Goal: Information Seeking & Learning: Learn about a topic

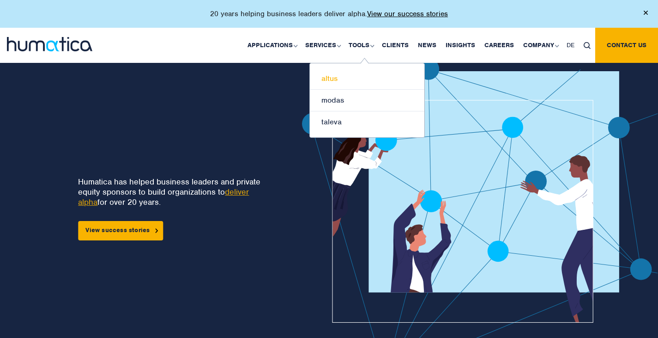
click at [338, 73] on link "altus" at bounding box center [367, 79] width 115 height 22
click at [340, 97] on link "modas" at bounding box center [367, 101] width 115 height 22
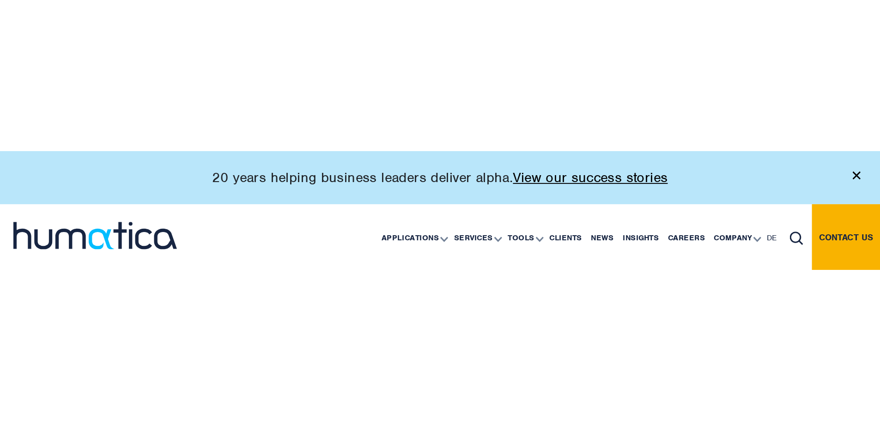
scroll to position [690, 0]
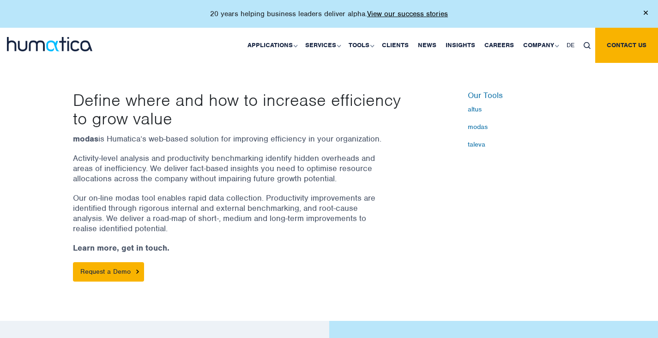
scroll to position [231, 0]
